Goal: Find specific page/section: Find specific page/section

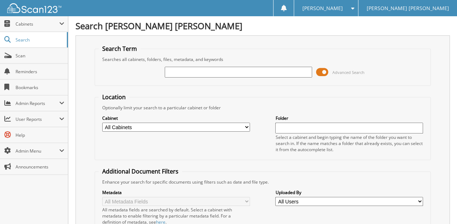
click at [168, 74] on input "text" at bounding box center [239, 72] width 148 height 11
type input "79437"
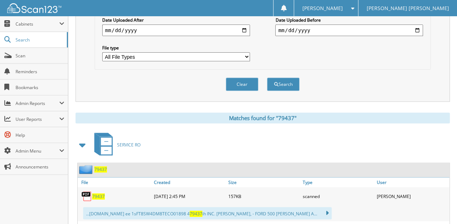
scroll to position [217, 0]
click at [95, 193] on span "79437" at bounding box center [98, 196] width 13 height 6
click at [29, 54] on span "Scan" at bounding box center [40, 56] width 49 height 6
